Goal: Ask a question

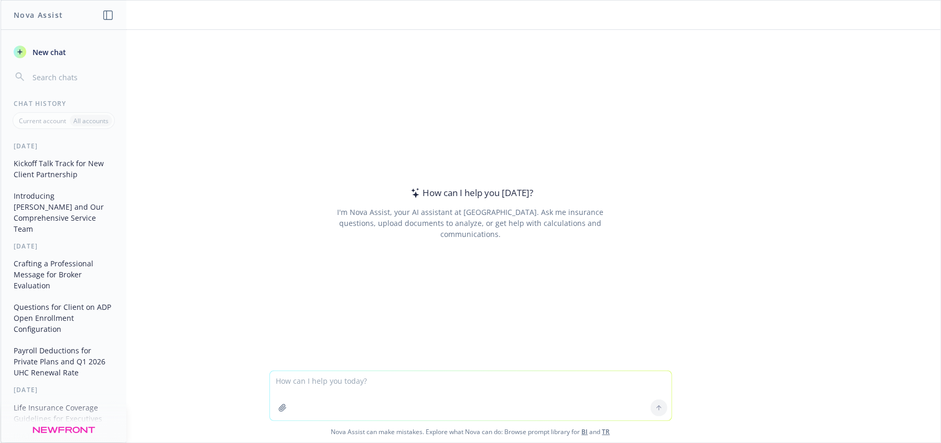
click at [313, 390] on textarea at bounding box center [471, 395] width 402 height 49
type textarea "w"
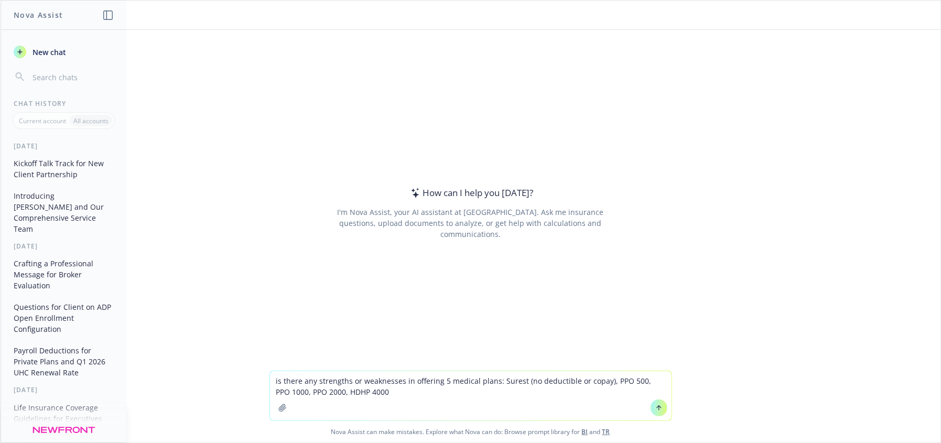
type textarea "is there any strengths or weaknesses in offering 5 medical plans: Surest (no de…"
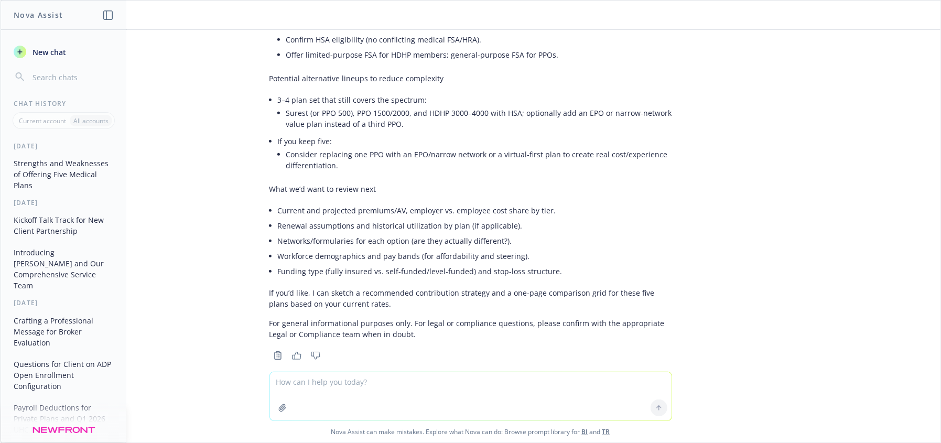
scroll to position [727, 0]
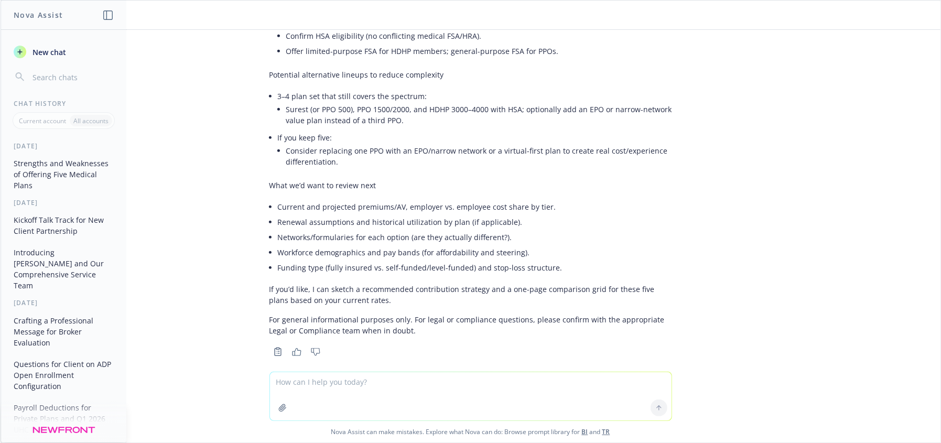
click at [429, 393] on textarea at bounding box center [471, 396] width 402 height 48
type textarea "full insured for 68 employees"
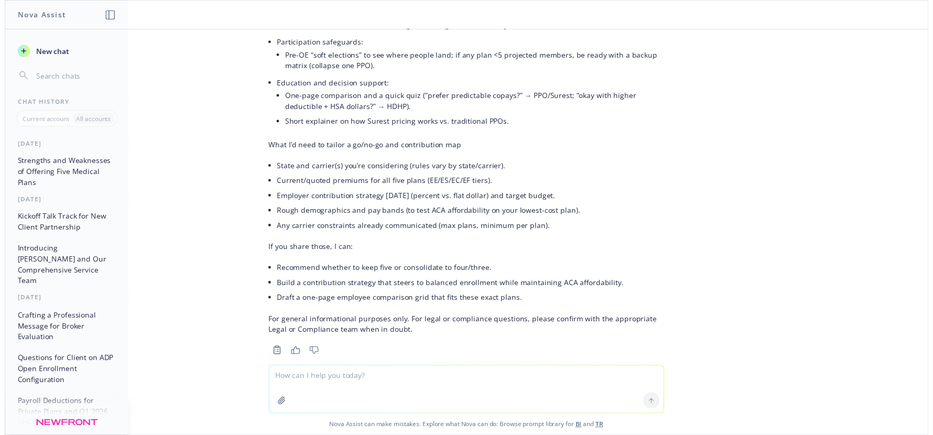
scroll to position [1648, 0]
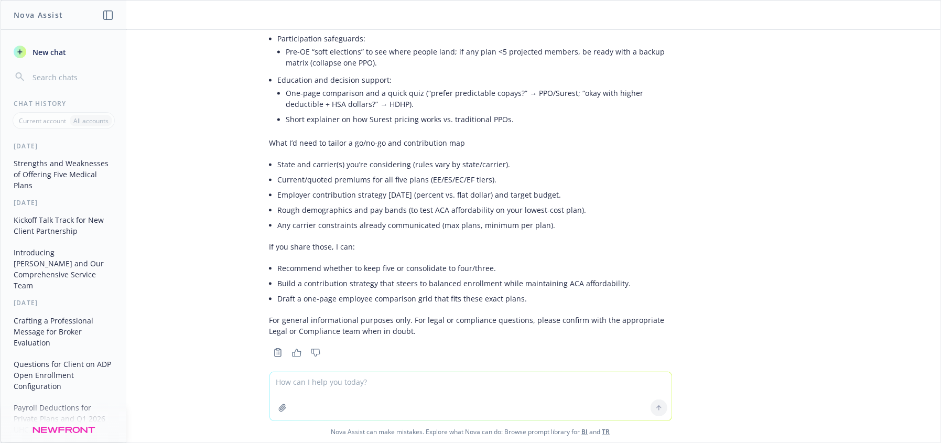
drag, startPoint x: 552, startPoint y: 291, endPoint x: 498, endPoint y: 301, distance: 55.4
click at [874, 372] on div at bounding box center [470, 378] width 923 height 13
click at [922, 329] on div "is there any strengths or weaknesses in offering 5 medical plans: Surest (no de…" at bounding box center [471, 201] width 940 height 342
drag, startPoint x: 292, startPoint y: 287, endPoint x: 561, endPoint y: 287, distance: 268.9
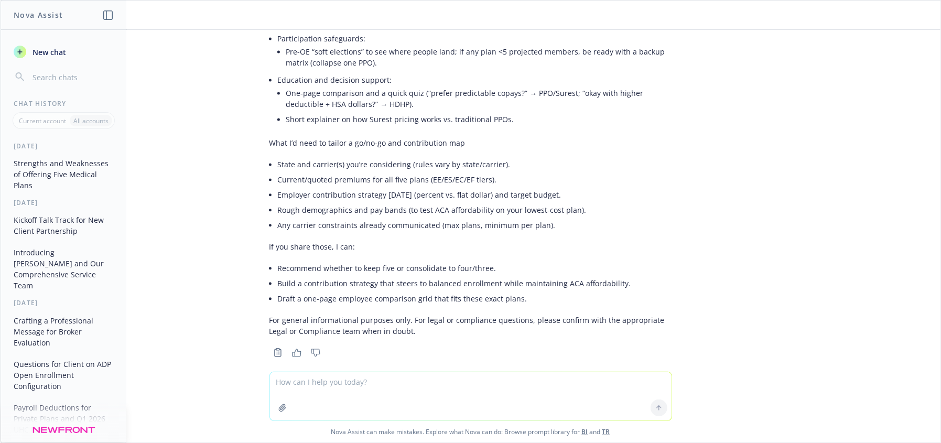
click at [326, 291] on li "Draft a one-page employee comparison grid that fits these exact plans." at bounding box center [475, 298] width 394 height 15
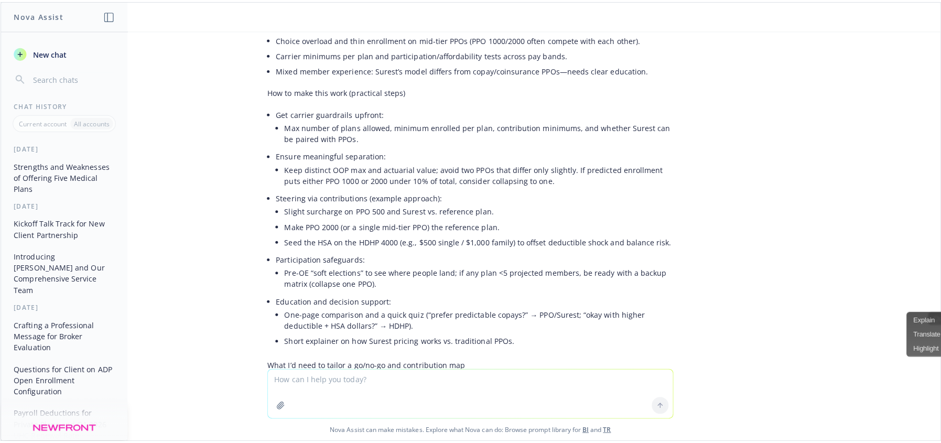
scroll to position [1425, 0]
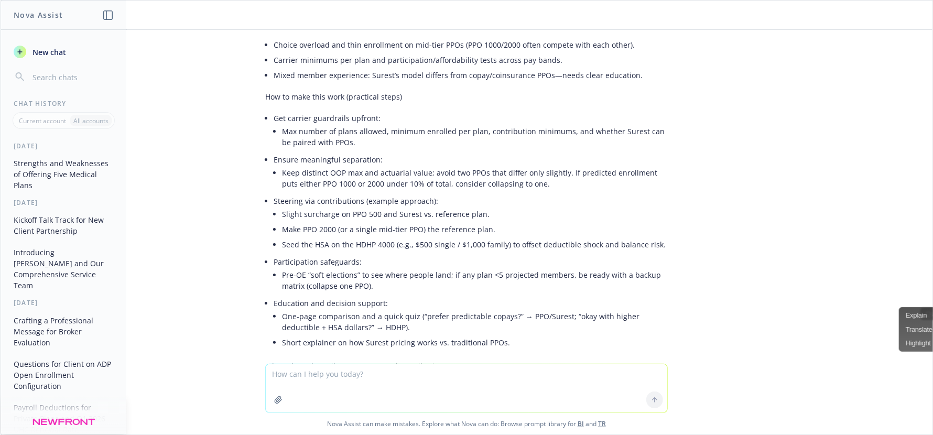
click at [800, 264] on div "is there any strengths or weaknesses in offering 5 medical plans: Surest (no de…" at bounding box center [467, 197] width 932 height 334
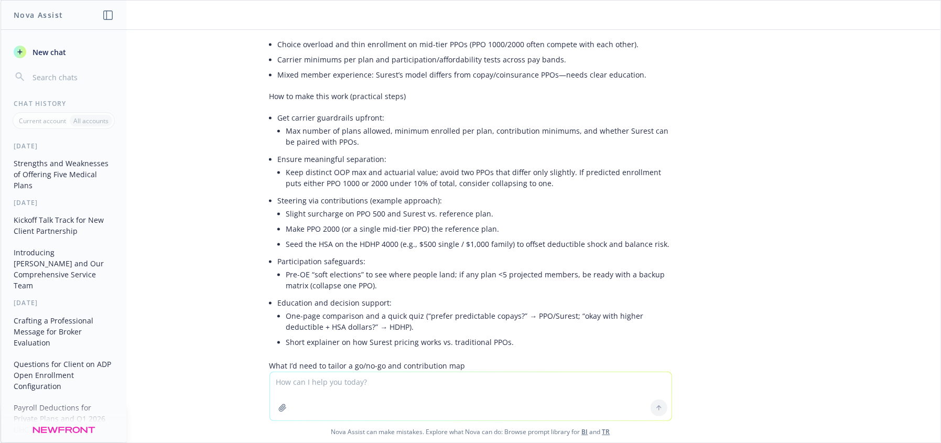
drag, startPoint x: 344, startPoint y: 378, endPoint x: 351, endPoint y: 384, distance: 8.9
click at [346, 380] on textarea at bounding box center [471, 396] width 402 height 48
click at [390, 377] on textarea at bounding box center [471, 396] width 402 height 48
click at [451, 381] on textarea at bounding box center [471, 396] width 402 height 48
